Goal: Information Seeking & Learning: Learn about a topic

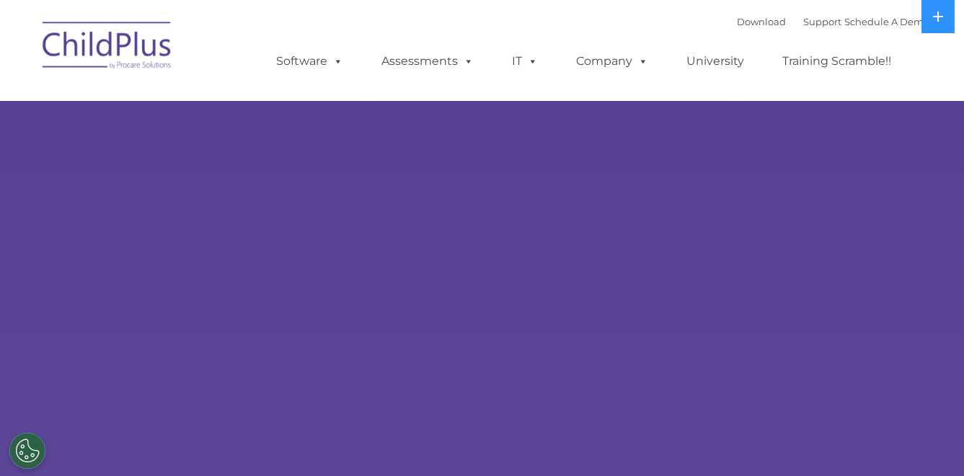
select select "MEDIUM"
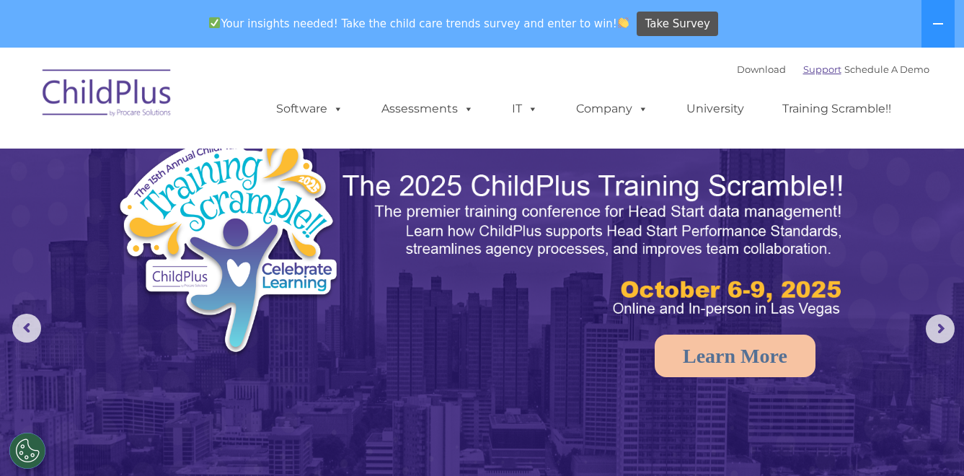
click at [804, 69] on link "Support" at bounding box center [822, 69] width 38 height 12
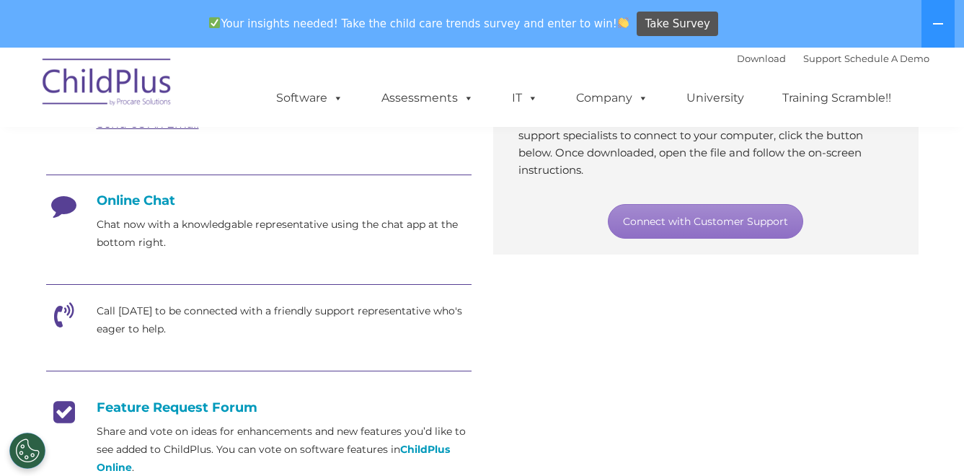
scroll to position [349, 0]
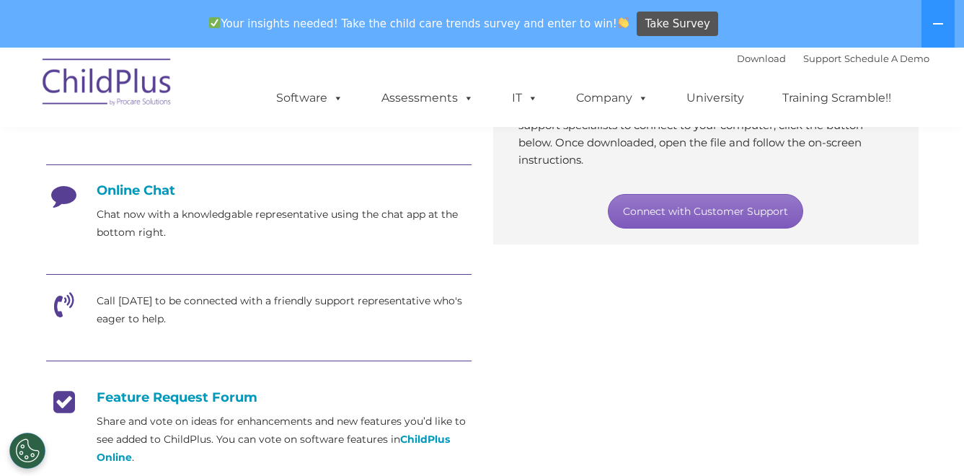
click at [724, 214] on link "Connect with Customer Support" at bounding box center [705, 211] width 195 height 35
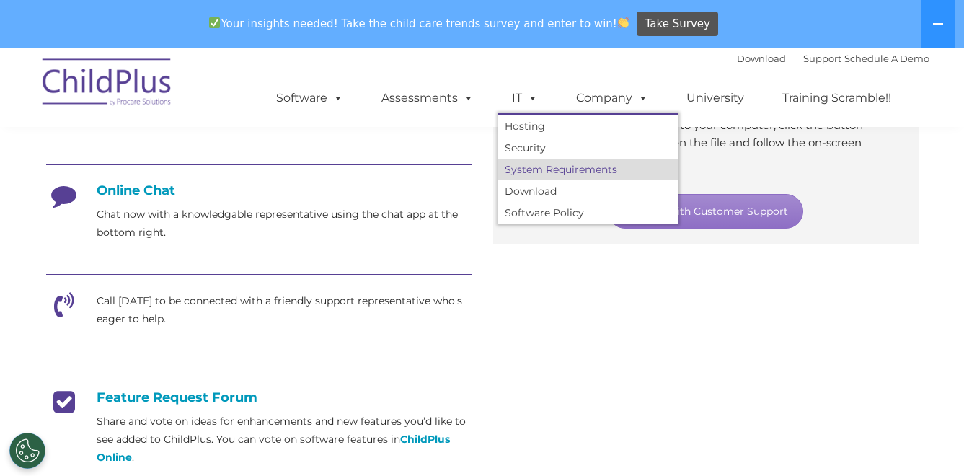
click at [534, 173] on link "System Requirements" at bounding box center [587, 170] width 180 height 22
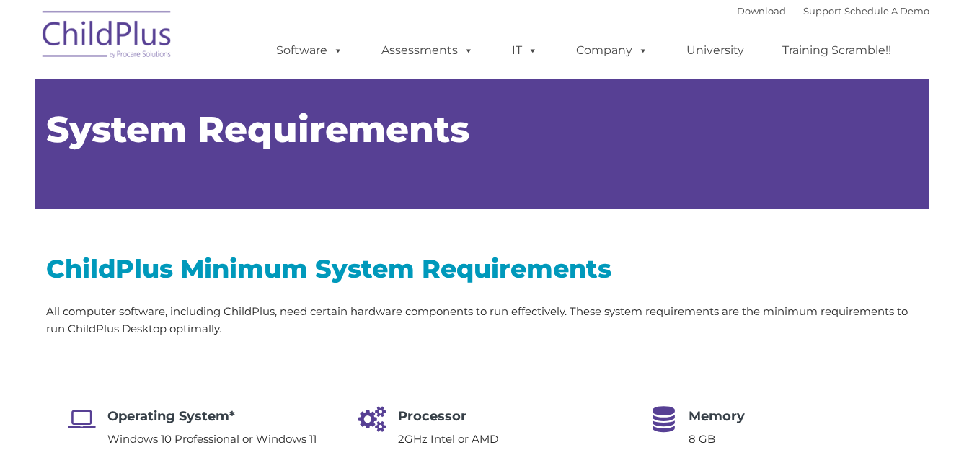
type input ""
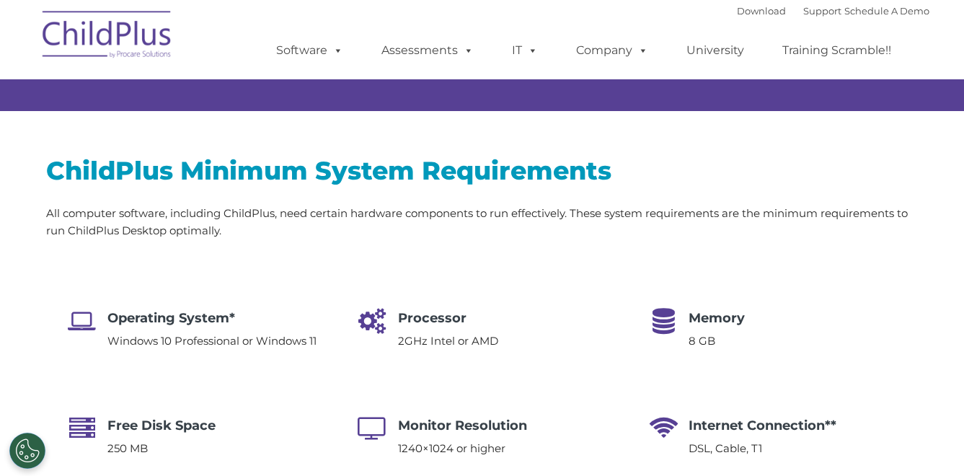
select select "MEDIUM"
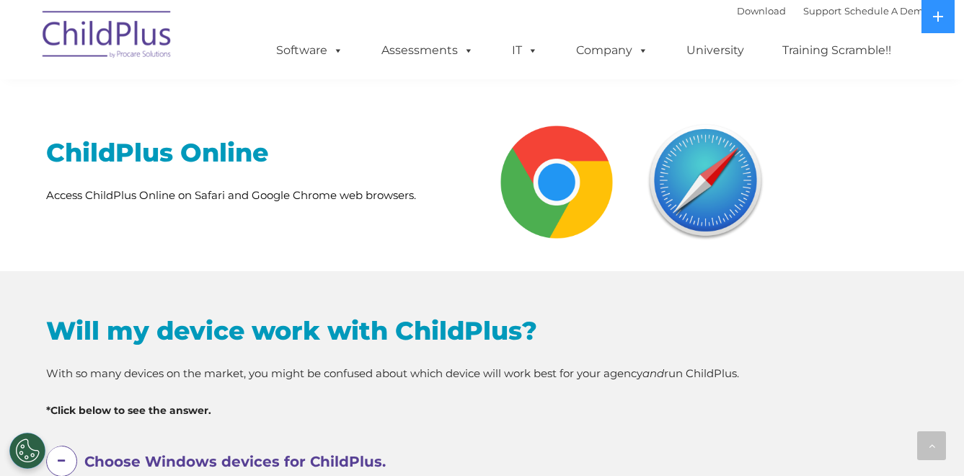
scroll to position [544, 0]
